Goal: Find specific page/section: Find specific page/section

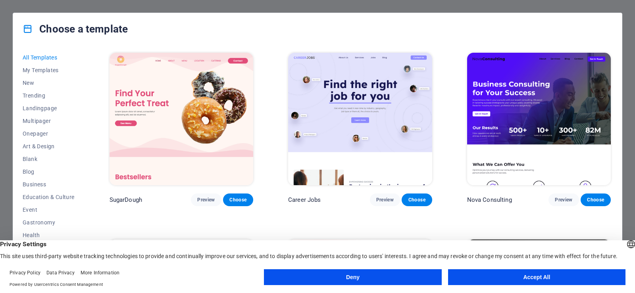
click at [490, 278] on button "Accept All" at bounding box center [536, 278] width 177 height 16
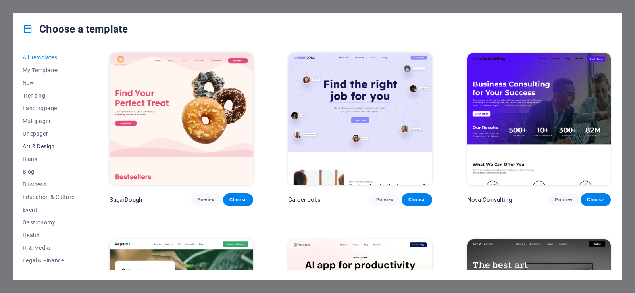
click at [48, 147] on span "Art & Design" at bounding box center [49, 146] width 52 height 6
click at [49, 71] on span "My Templates" at bounding box center [49, 70] width 52 height 6
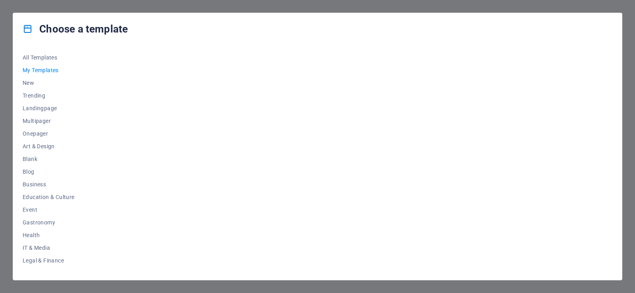
click at [49, 71] on span "My Templates" at bounding box center [49, 70] width 52 height 6
click at [47, 69] on span "My Templates" at bounding box center [49, 70] width 52 height 6
click at [37, 69] on span "My Templates" at bounding box center [49, 70] width 52 height 6
click at [36, 69] on span "My Templates" at bounding box center [49, 70] width 52 height 6
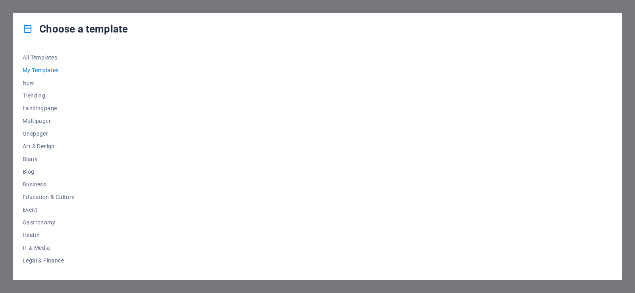
click at [39, 69] on span "My Templates" at bounding box center [49, 70] width 52 height 6
